Goal: Information Seeking & Learning: Understand process/instructions

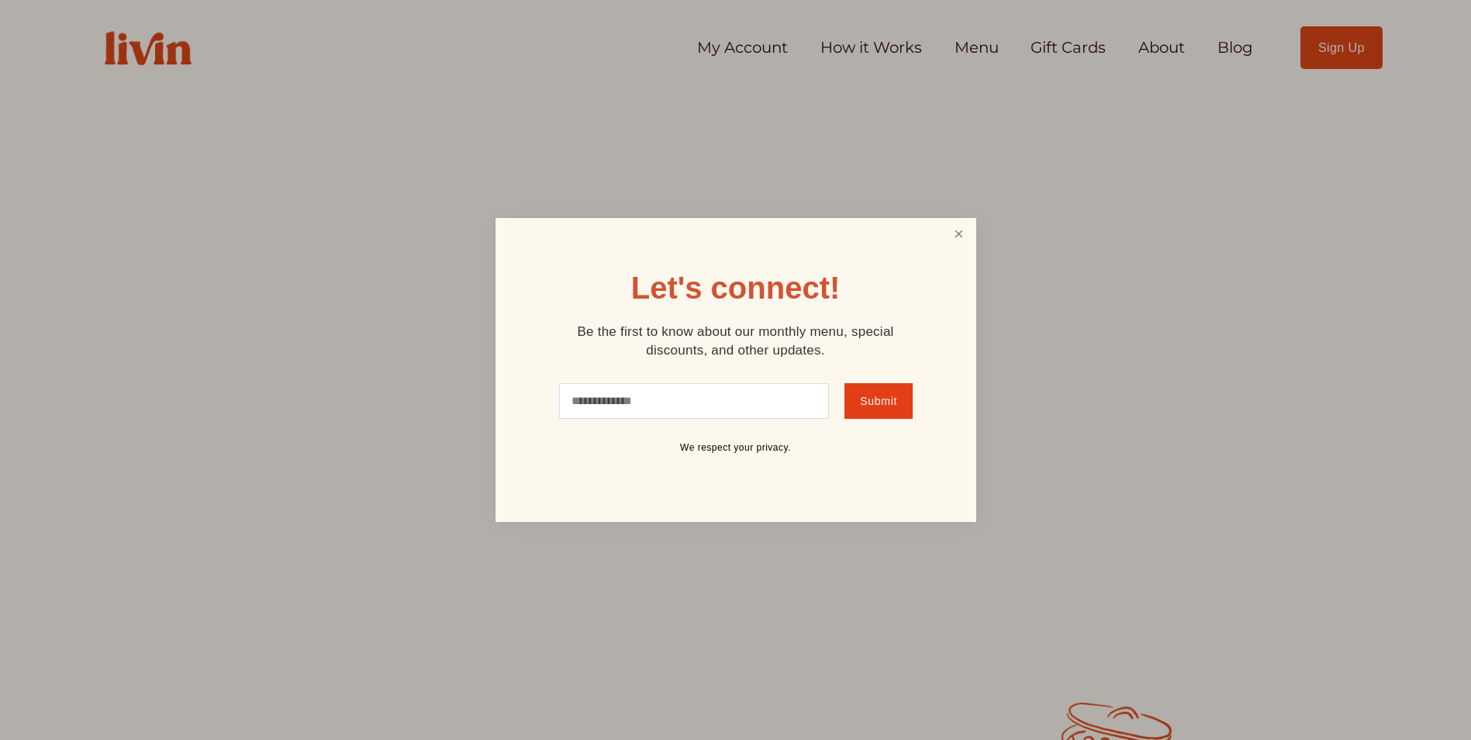
click at [952, 241] on link "Close" at bounding box center [958, 234] width 29 height 29
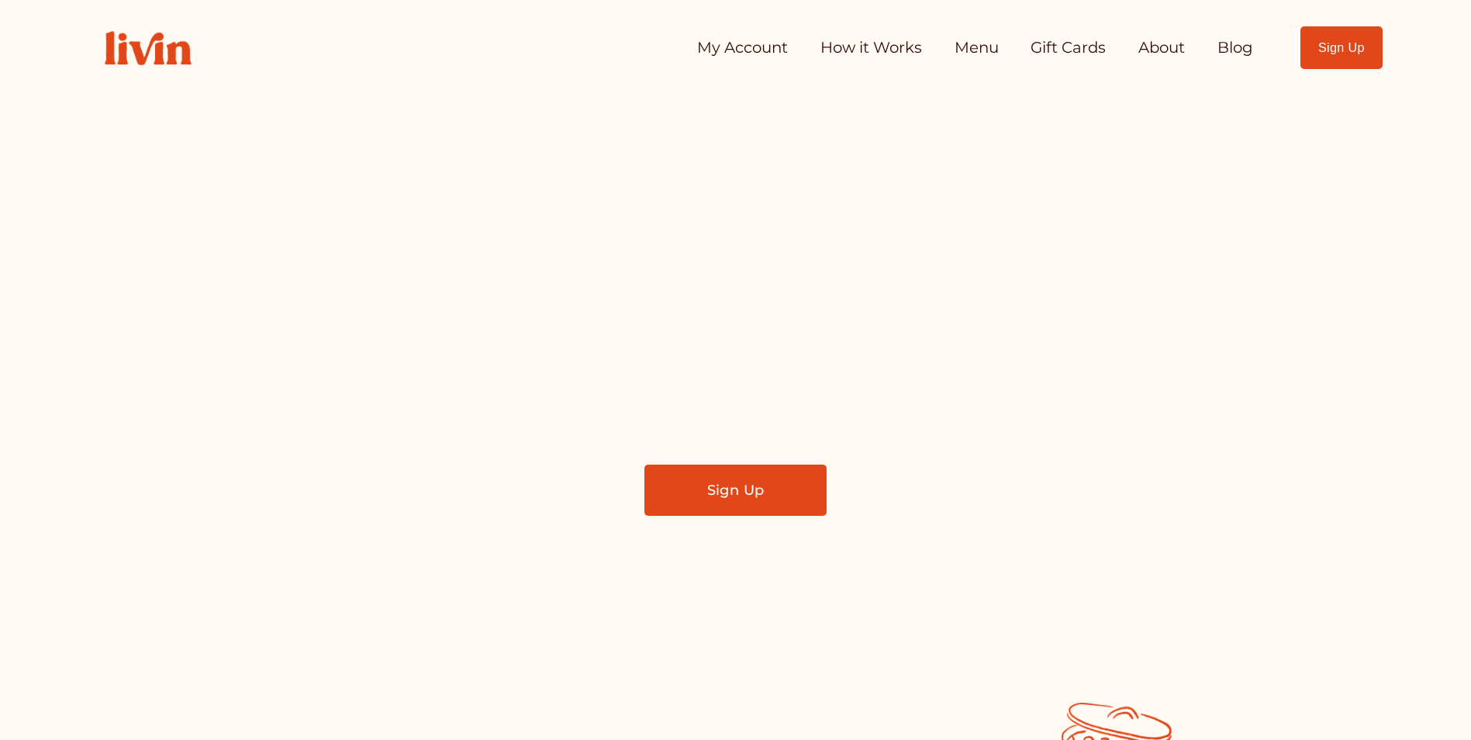
click at [865, 40] on link "How it Works" at bounding box center [871, 48] width 102 height 31
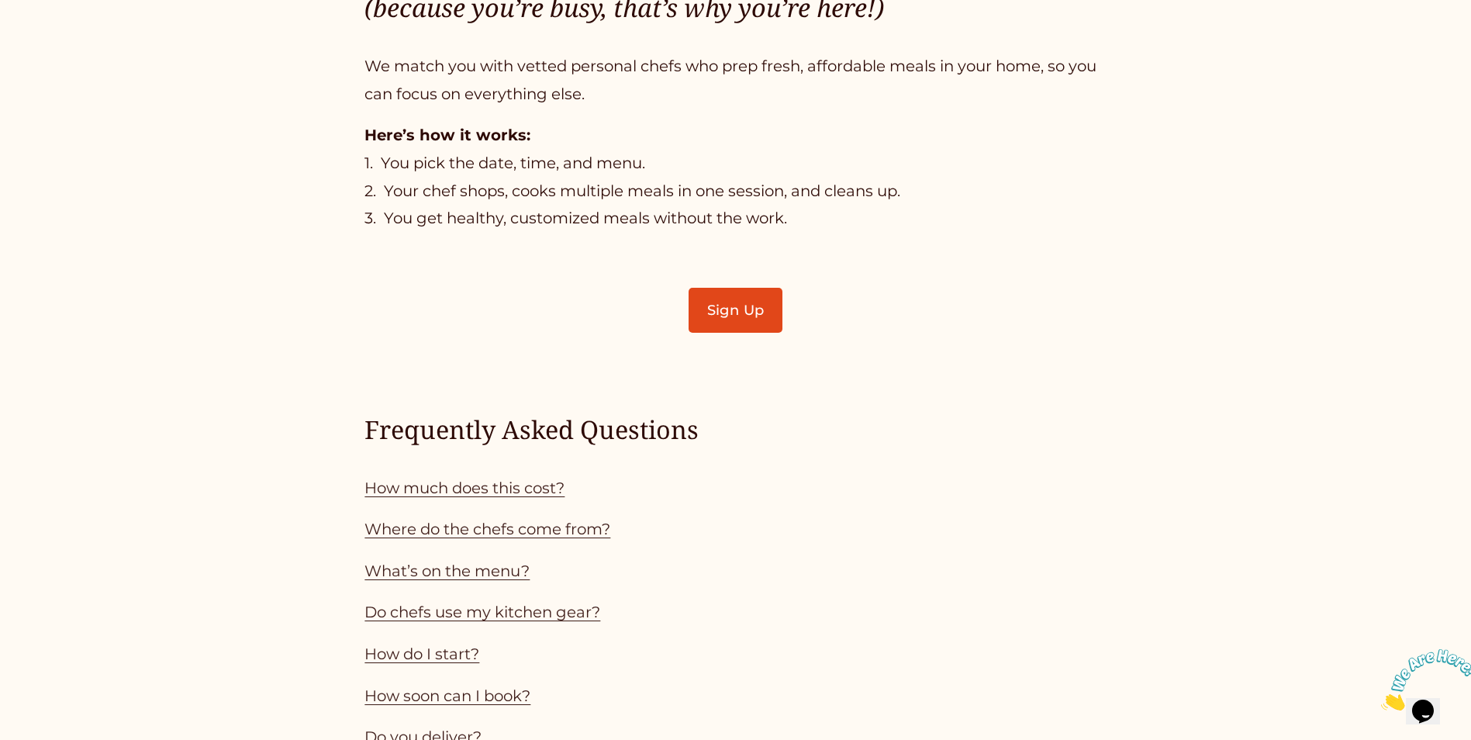
scroll to position [1396, 0]
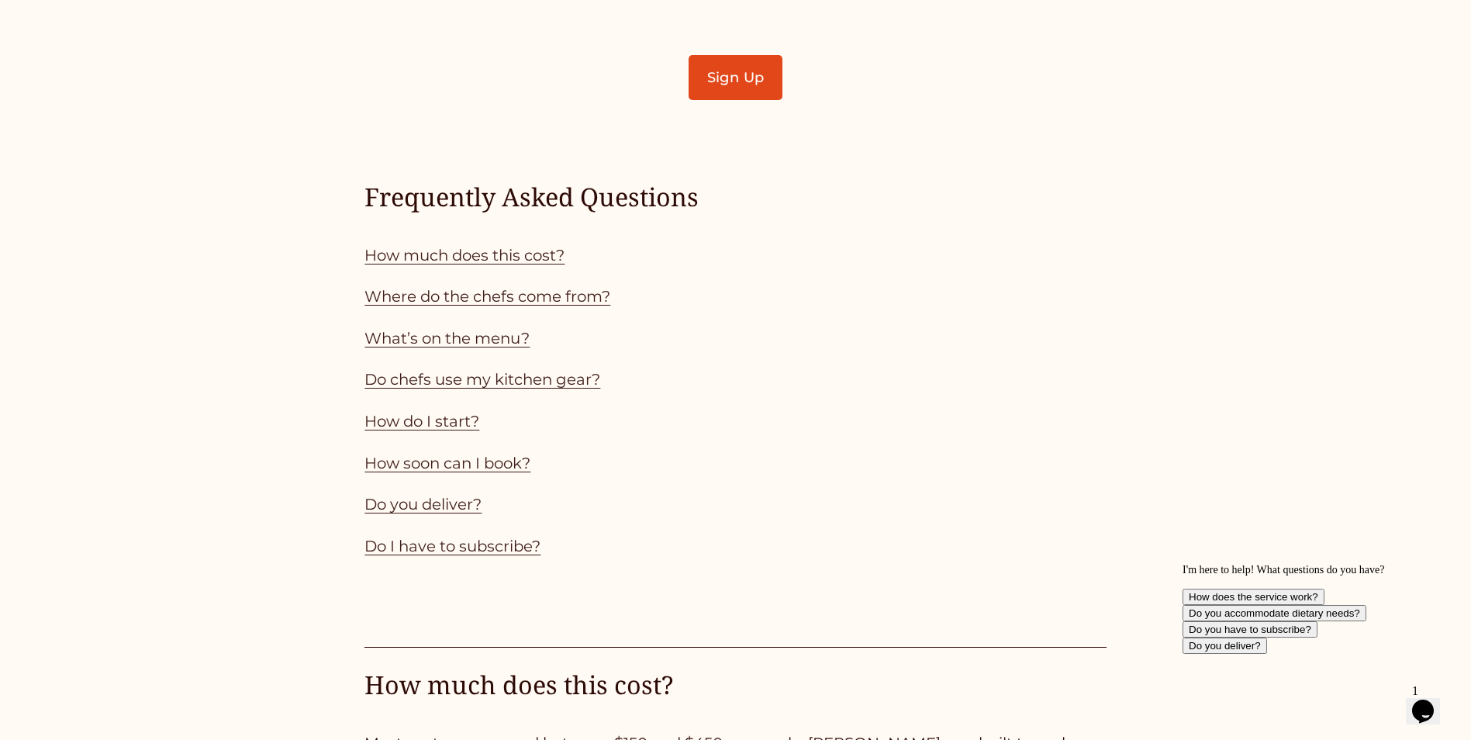
click at [440, 508] on link "Do you deliver?" at bounding box center [422, 504] width 117 height 19
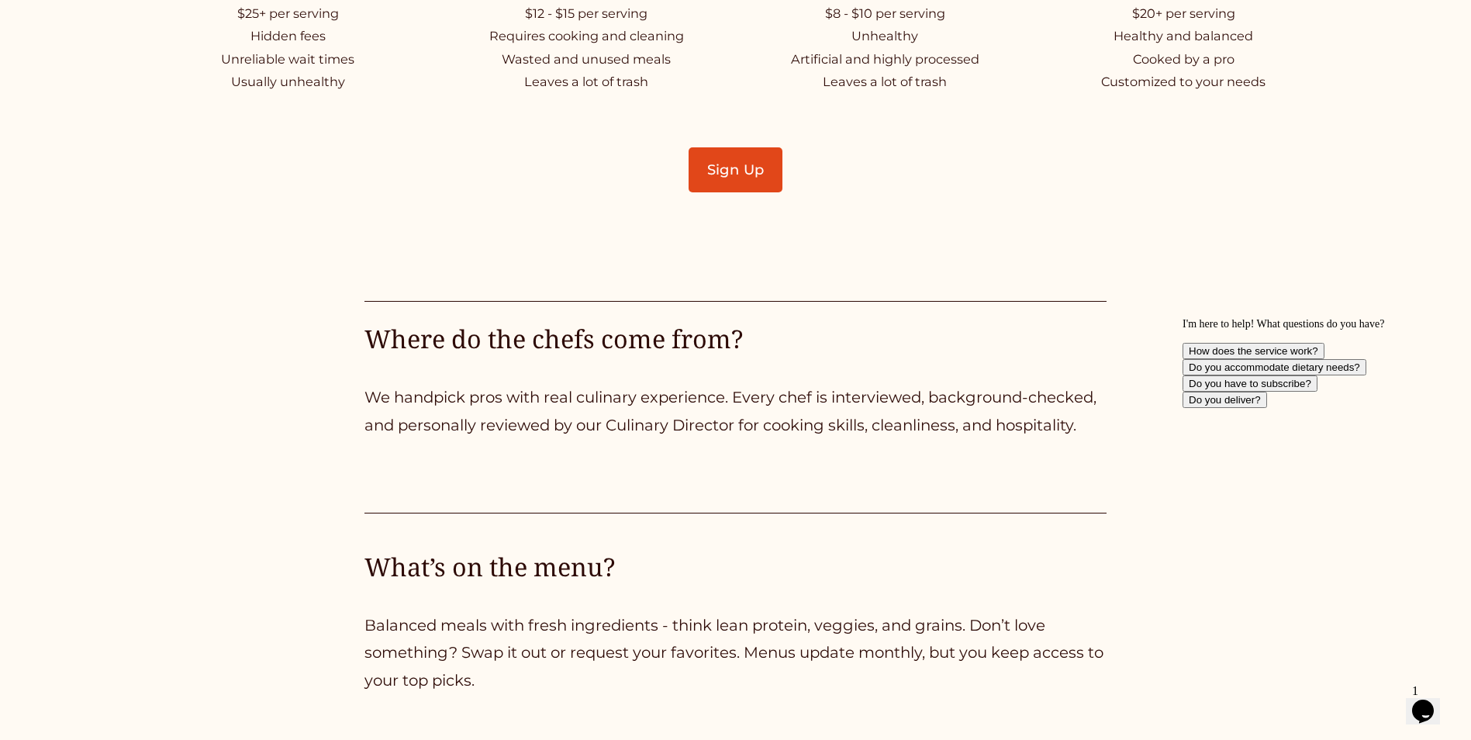
scroll to position [2186, 0]
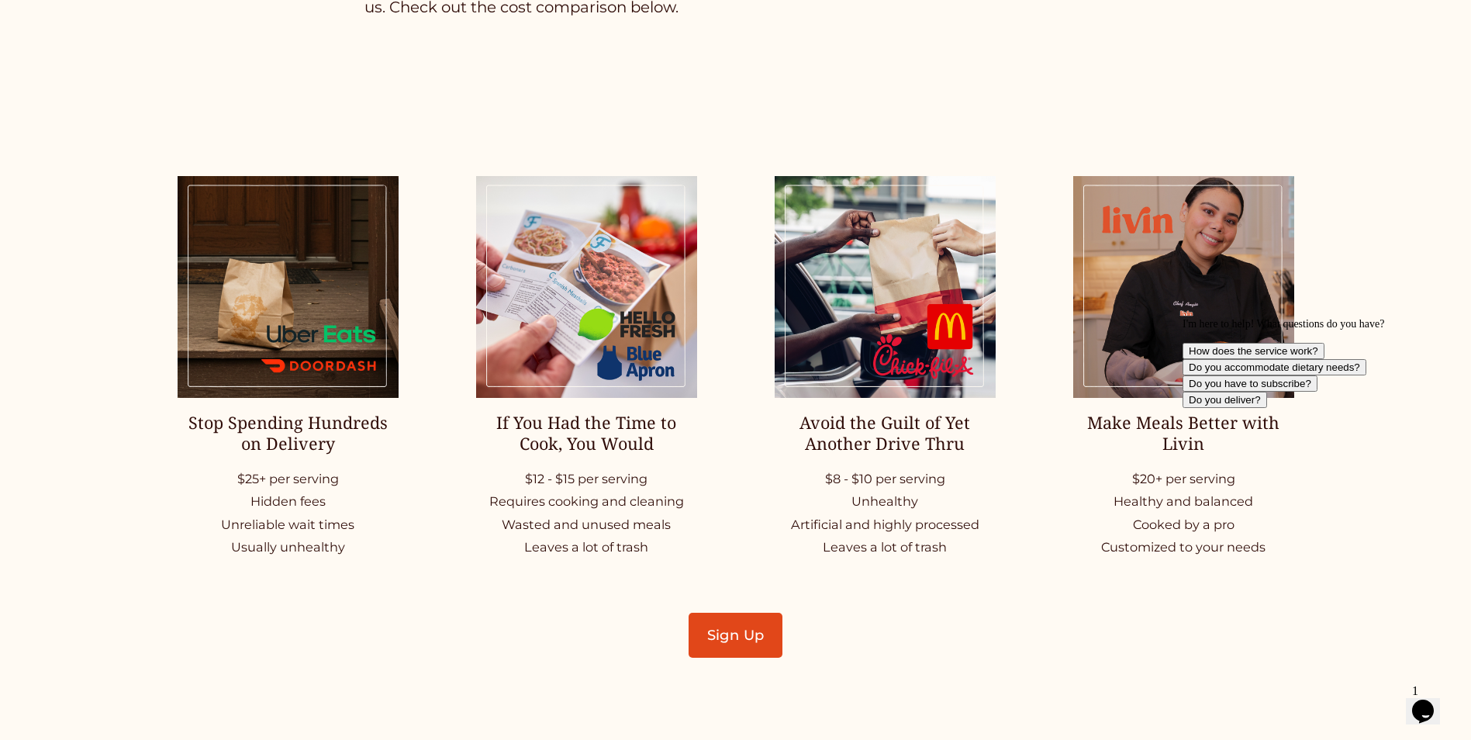
scroll to position [1396, 0]
